Goal: Communication & Community: Answer question/provide support

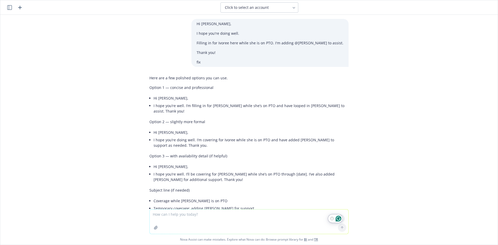
scroll to position [229, 0]
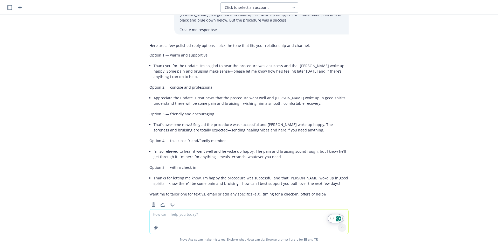
click at [169, 217] on textarea "To enrich screen reader interactions, please activate Accessibility in Grammarl…" at bounding box center [249, 221] width 199 height 24
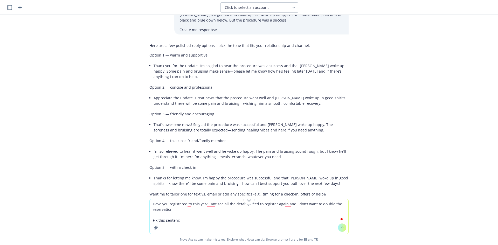
type textarea "Have you registered to rhis yet? Cant see all the details, need to register aga…"
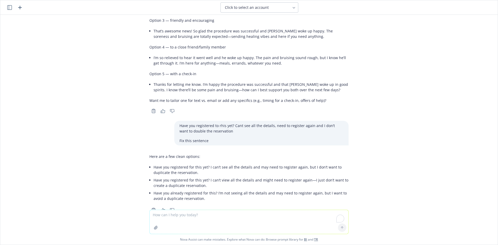
scroll to position [328, 0]
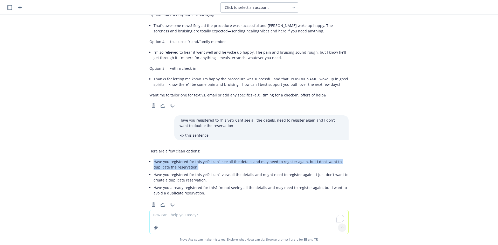
drag, startPoint x: 200, startPoint y: 158, endPoint x: 148, endPoint y: 153, distance: 52.3
click at [149, 153] on div "Here are a few clean options: Have you registered for this yet? I can’t see all…" at bounding box center [248, 172] width 199 height 53
copy li "Have you registered for this yet? I can’t see all the details and may need to r…"
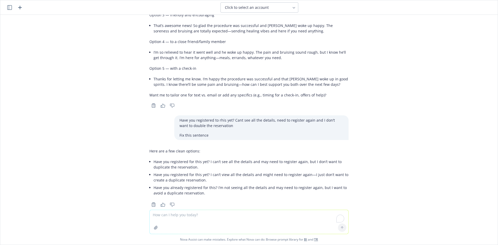
click at [292, 117] on p "Have you registered to rhis yet? Cant see all the details, need to register aga…" at bounding box center [261, 122] width 164 height 11
